Goal: Task Accomplishment & Management: Manage account settings

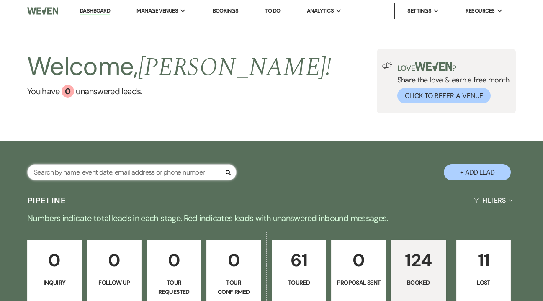
click at [84, 171] on input "text" at bounding box center [131, 172] width 209 height 16
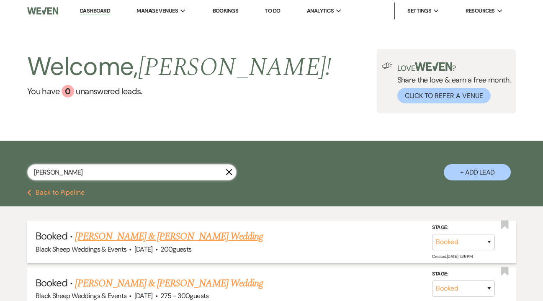
type input "[PERSON_NAME]"
click at [113, 236] on link "[PERSON_NAME] & [PERSON_NAME] Wedding" at bounding box center [169, 236] width 188 height 15
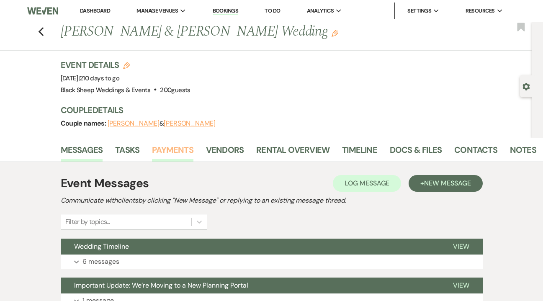
click at [173, 148] on link "Payments" at bounding box center [172, 152] width 41 height 18
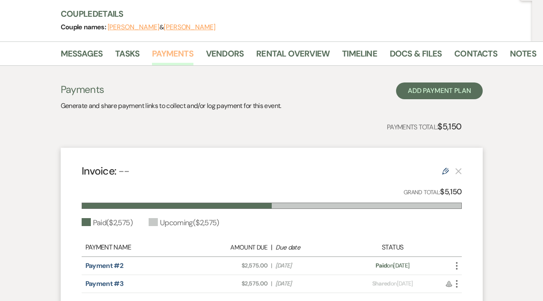
scroll to position [189, 0]
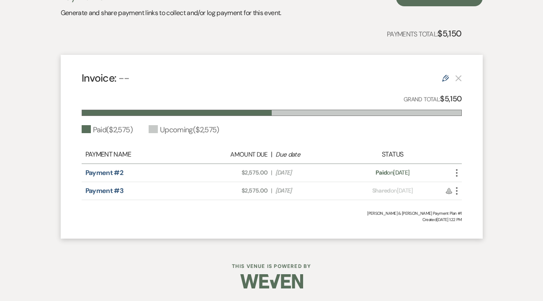
click at [459, 175] on icon "More" at bounding box center [457, 173] width 10 height 10
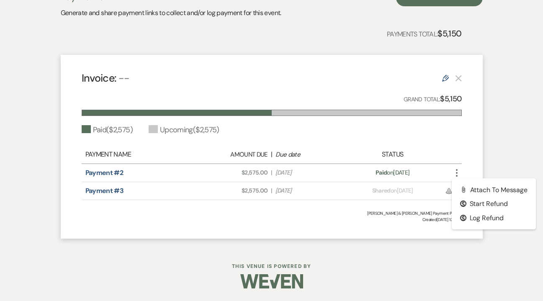
click at [421, 172] on div "Payment status: Paid on [DATE]" at bounding box center [392, 172] width 93 height 9
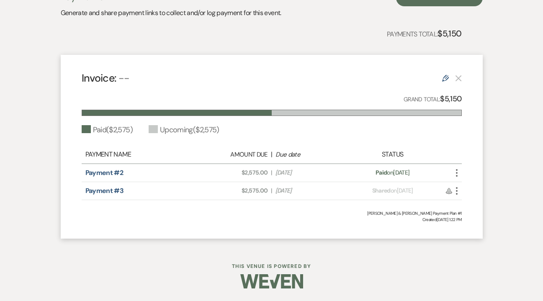
click at [455, 173] on icon "More" at bounding box center [457, 173] width 10 height 10
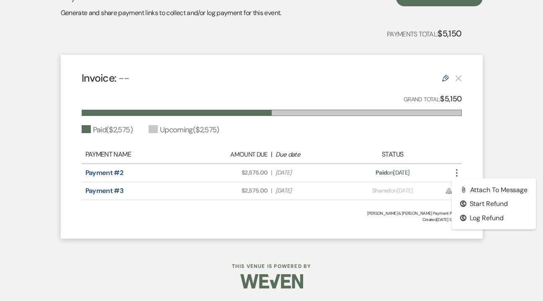
click at [339, 172] on span "Due Date [DATE]" at bounding box center [309, 172] width 66 height 9
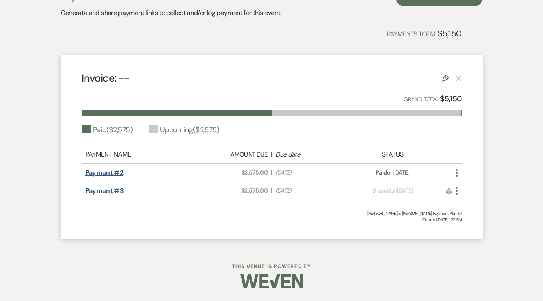
click at [113, 170] on link "Payment #2" at bounding box center [104, 172] width 38 height 9
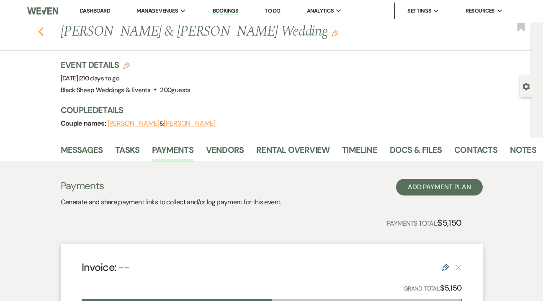
click at [39, 31] on icon "Previous" at bounding box center [41, 32] width 6 height 10
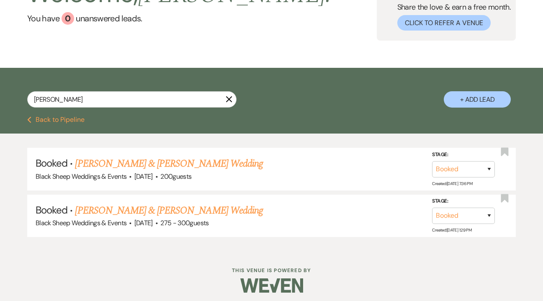
scroll to position [76, 0]
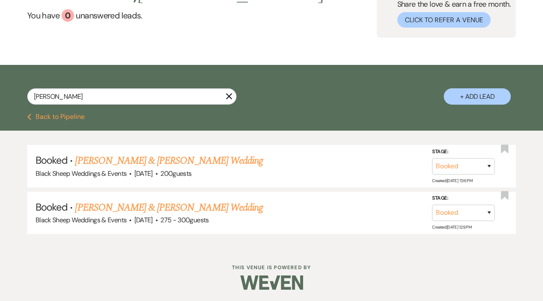
click at [103, 207] on link "[PERSON_NAME] & [PERSON_NAME] Wedding" at bounding box center [169, 207] width 188 height 15
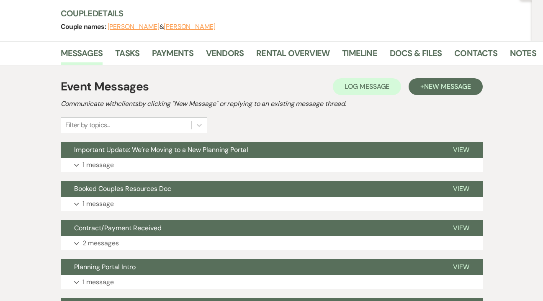
scroll to position [95, 0]
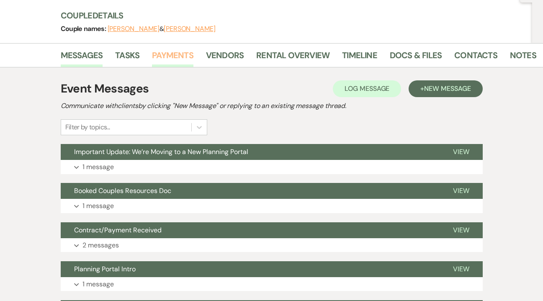
click at [178, 53] on link "Payments" at bounding box center [172, 58] width 41 height 18
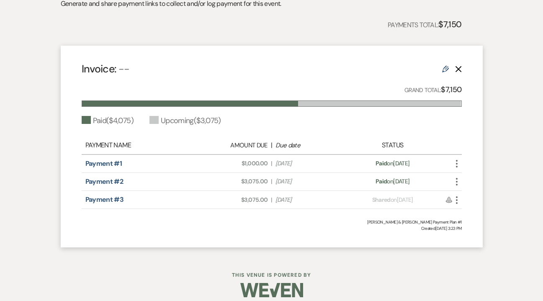
scroll to position [207, 0]
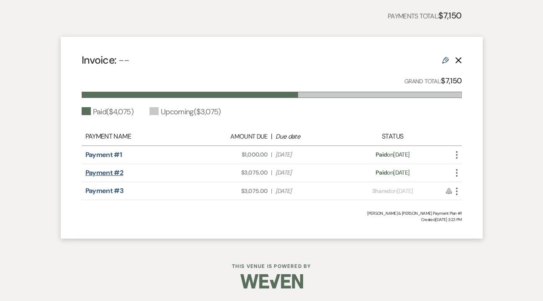
click at [117, 176] on link "Payment #2" at bounding box center [104, 172] width 38 height 9
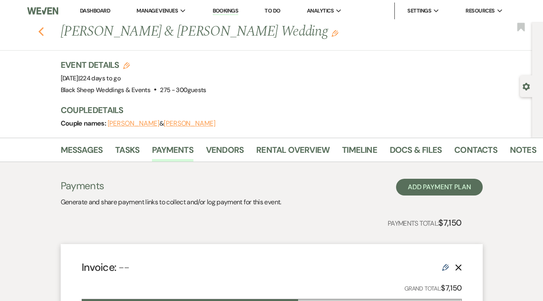
click at [43, 32] on icon "Previous" at bounding box center [41, 32] width 6 height 10
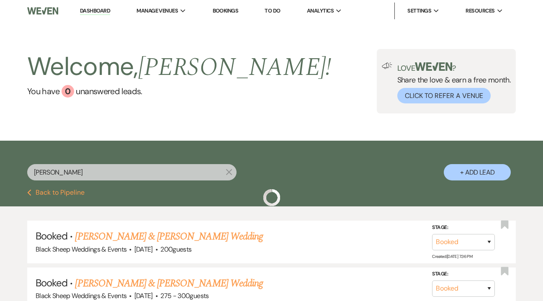
scroll to position [76, 0]
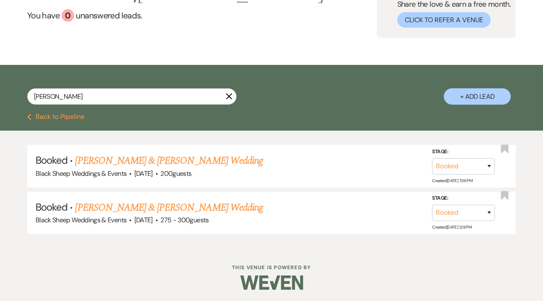
click at [228, 98] on icon "X" at bounding box center [229, 96] width 7 height 7
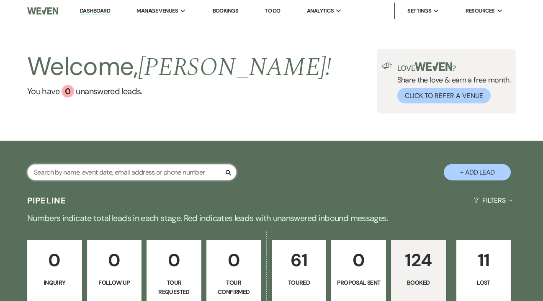
click at [118, 170] on input "text" at bounding box center [131, 172] width 209 height 16
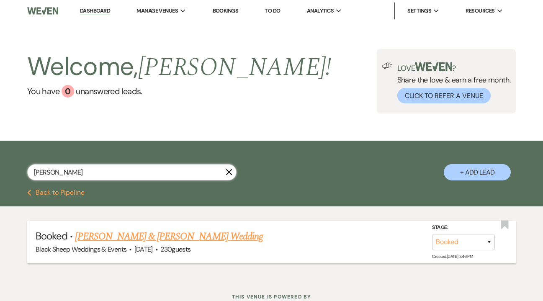
type input "[PERSON_NAME]"
click at [151, 241] on link "[PERSON_NAME] & [PERSON_NAME] Wedding" at bounding box center [169, 236] width 188 height 15
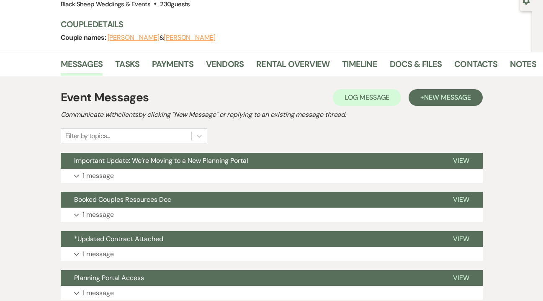
scroll to position [75, 0]
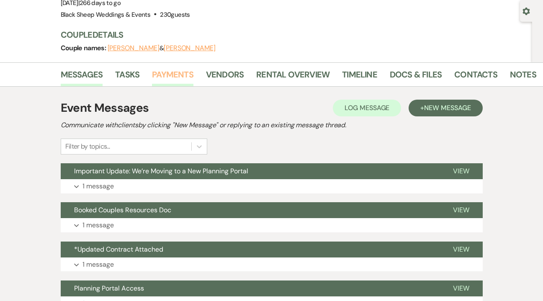
click at [169, 73] on link "Payments" at bounding box center [172, 77] width 41 height 18
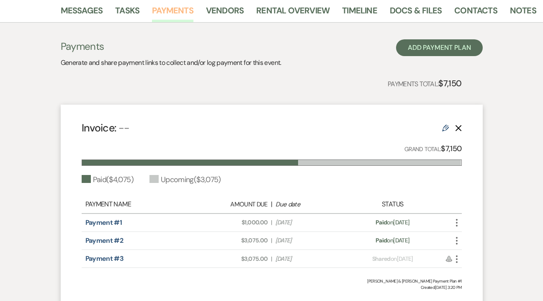
scroll to position [142, 0]
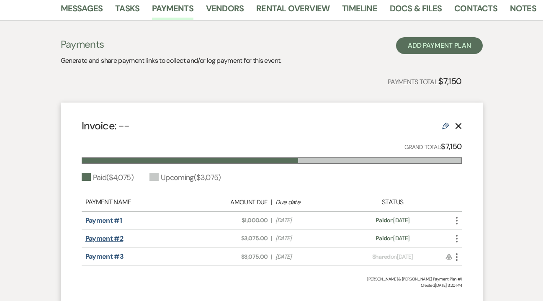
click at [108, 239] on link "Payment #2" at bounding box center [104, 238] width 38 height 9
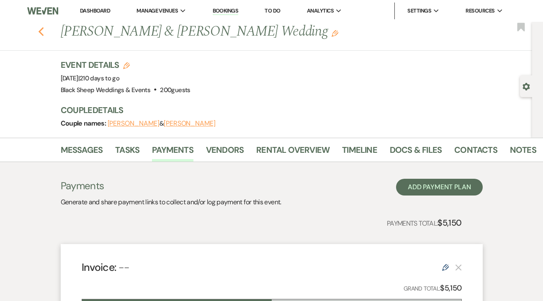
click at [41, 29] on use "button" at bounding box center [40, 31] width 5 height 9
click at [42, 32] on icon "Previous" at bounding box center [41, 32] width 6 height 10
